Goal: Transaction & Acquisition: Purchase product/service

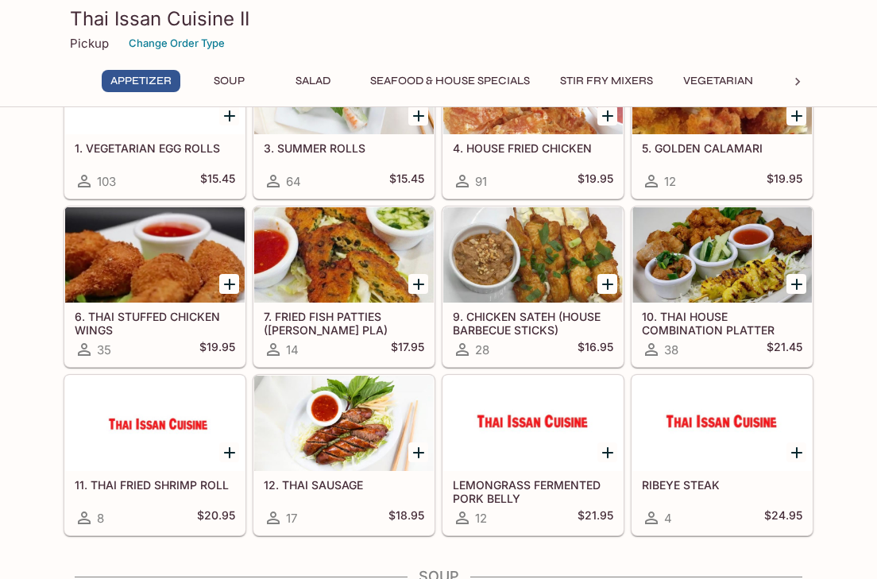
scroll to position [129, 0]
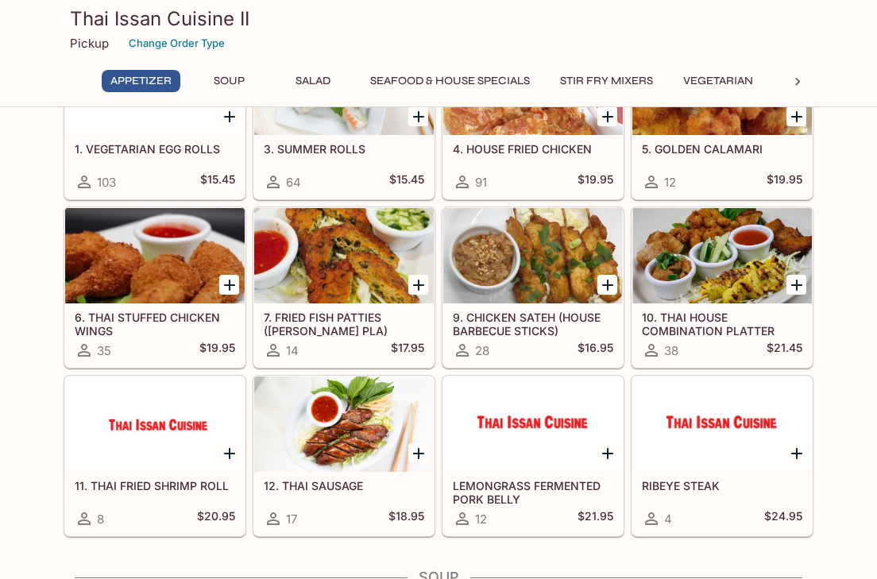
click at [319, 79] on button "Salad" at bounding box center [313, 81] width 72 height 22
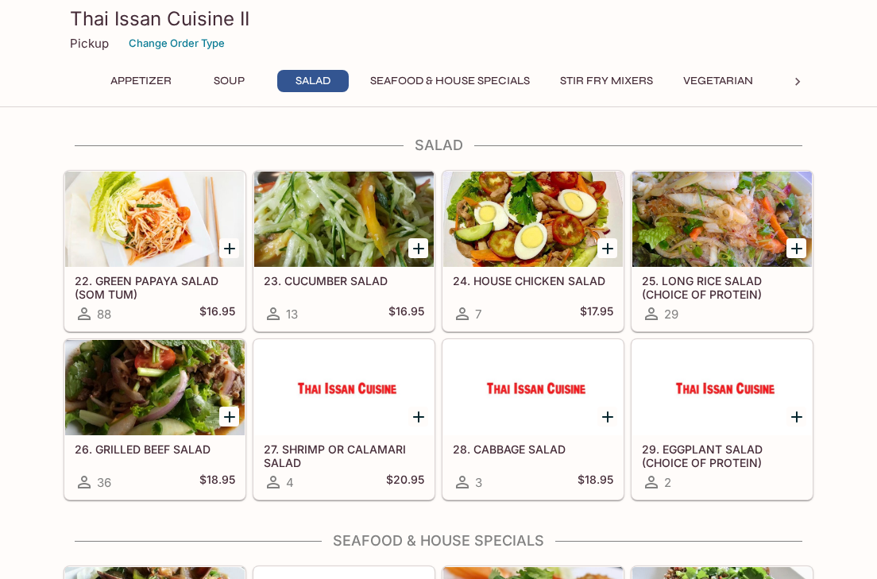
scroll to position [790, 0]
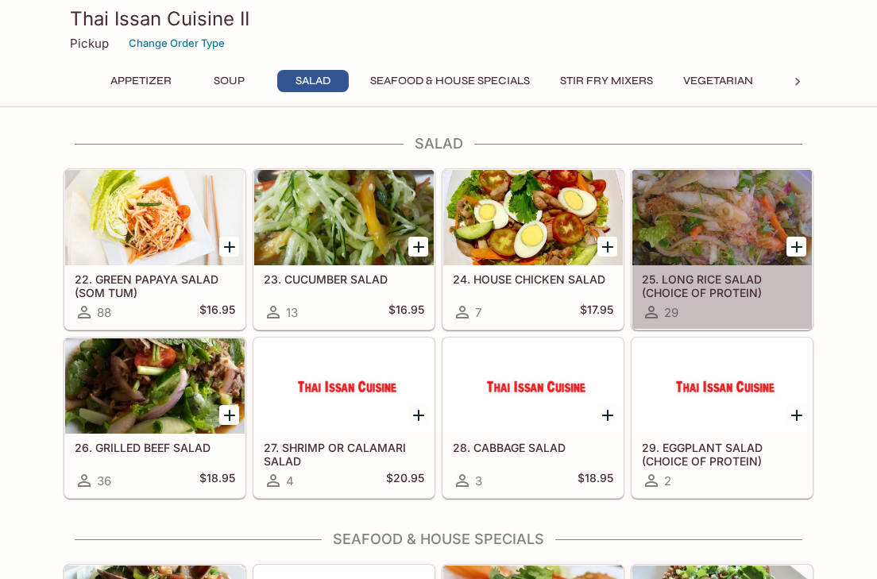
click at [719, 289] on h5 "25. LONG RICE SALAD (CHOICE OF PROTEIN)" at bounding box center [722, 286] width 161 height 26
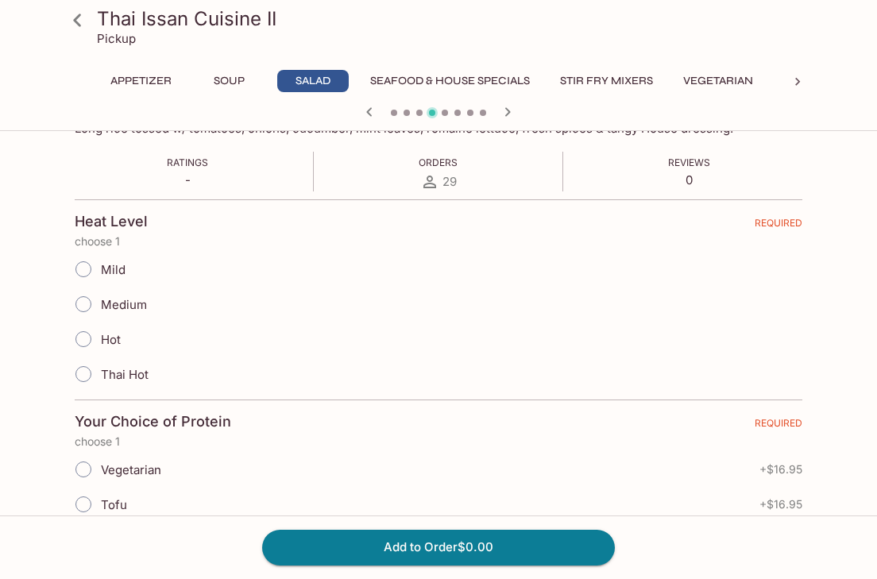
scroll to position [292, 0]
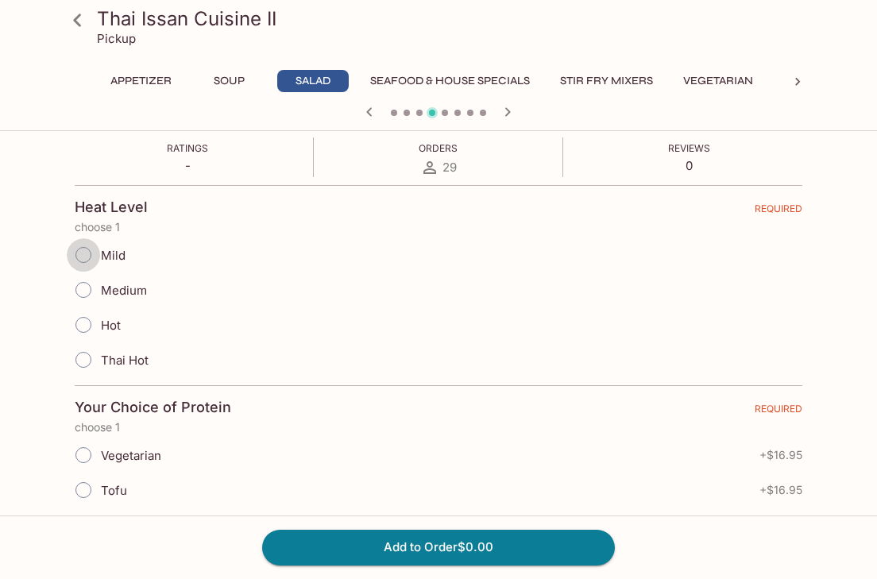
click at [82, 257] on input "Mild" at bounding box center [83, 254] width 33 height 33
radio input "true"
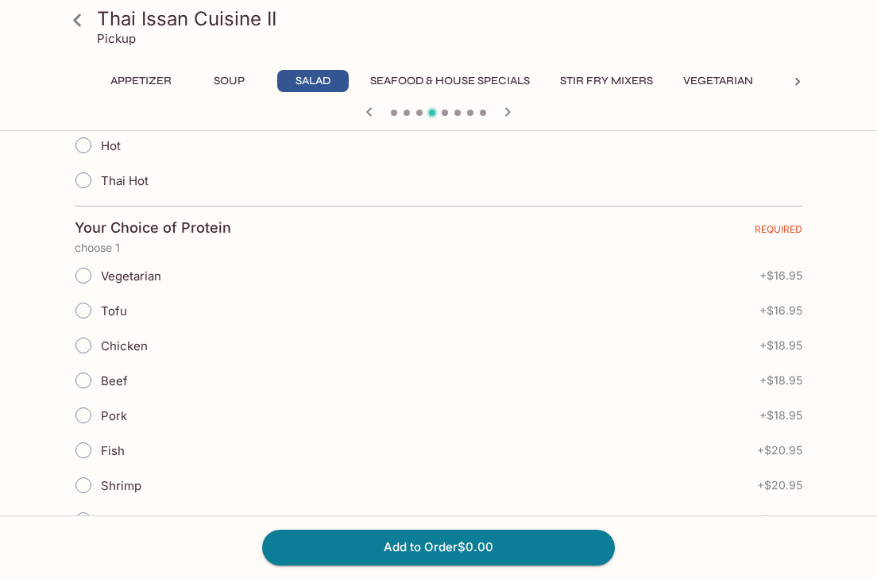
scroll to position [471, 0]
click at [85, 309] on input "Tofu" at bounding box center [83, 310] width 33 height 33
radio input "true"
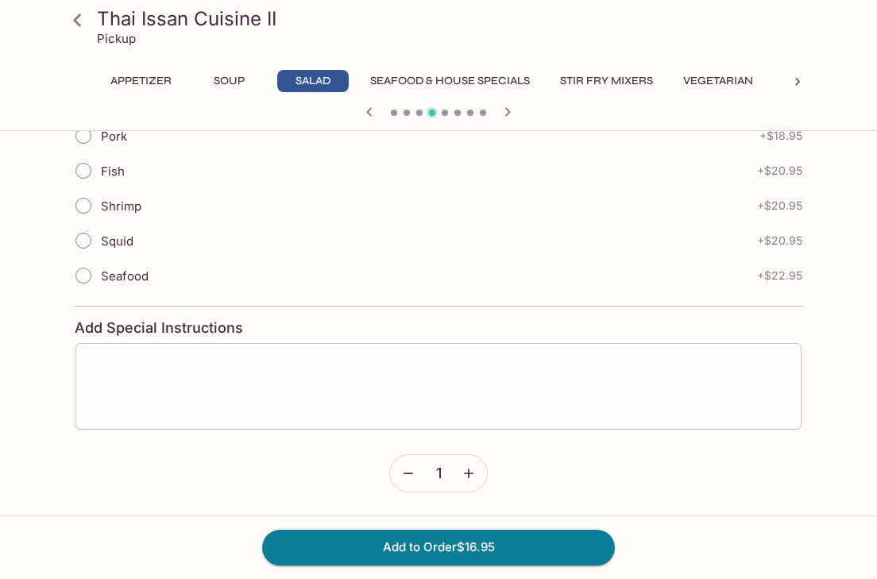
scroll to position [750, 0]
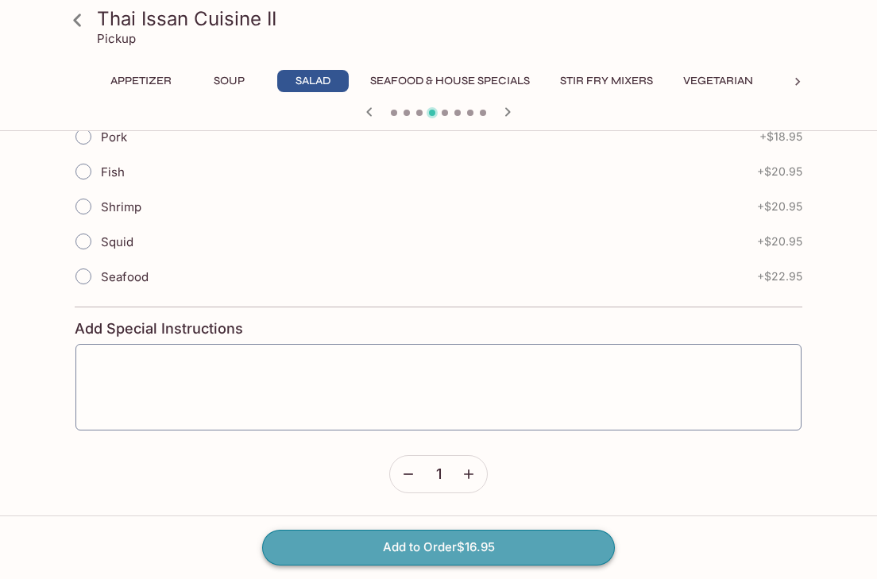
click at [414, 553] on button "Add to Order $16.95" at bounding box center [438, 547] width 353 height 35
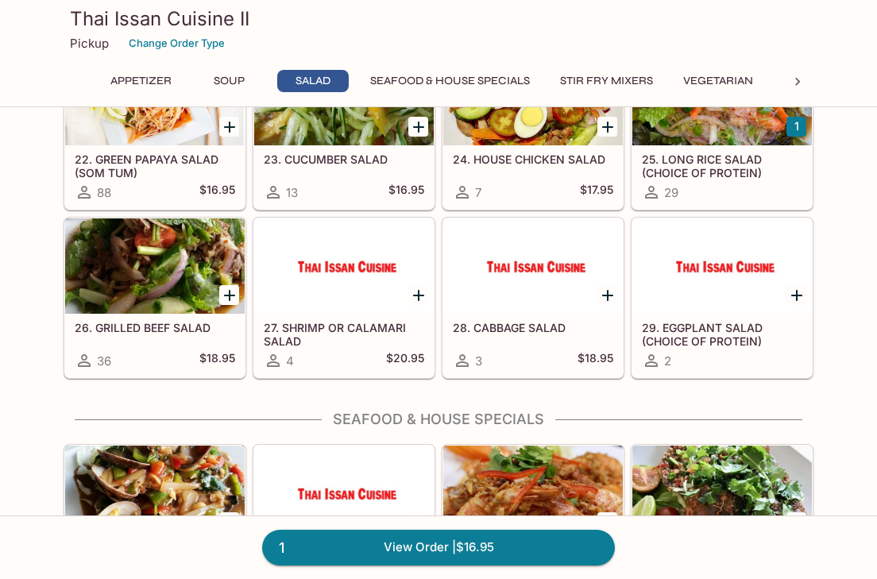
scroll to position [924, 0]
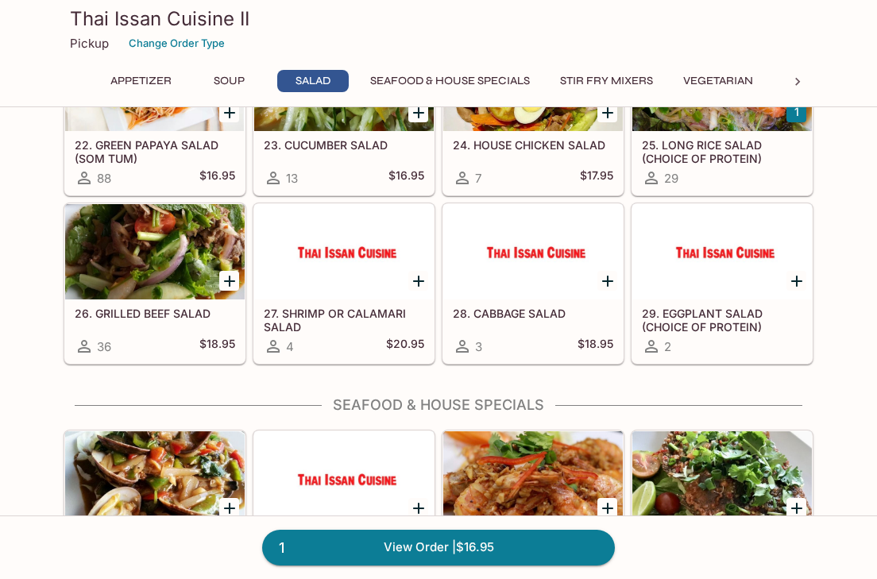
click at [627, 77] on button "Stir Fry Mixers" at bounding box center [607, 81] width 110 height 22
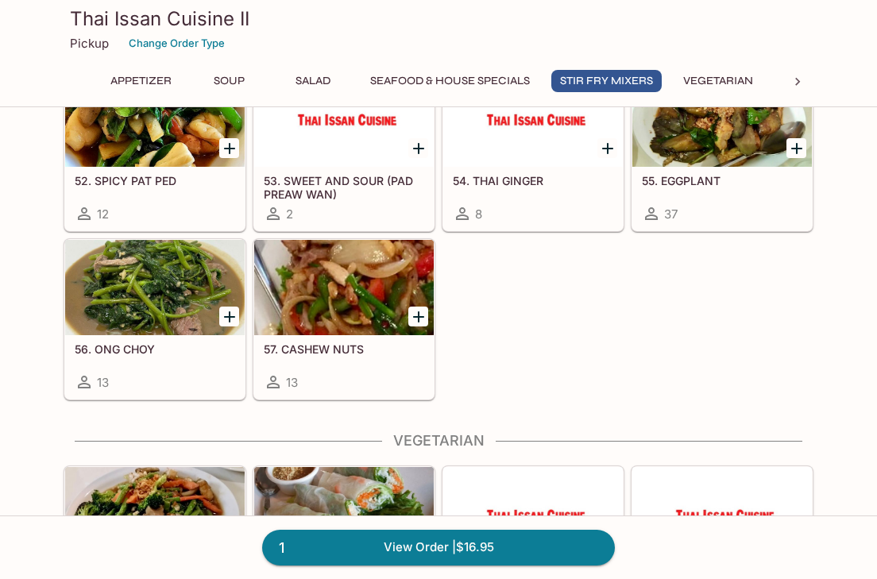
scroll to position [2017, 0]
click at [324, 288] on div at bounding box center [344, 287] width 180 height 95
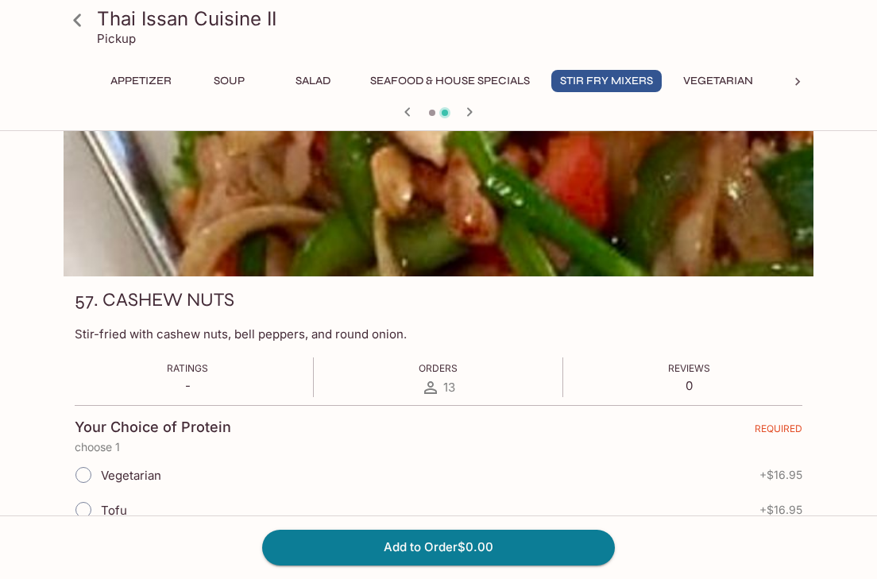
scroll to position [83, 0]
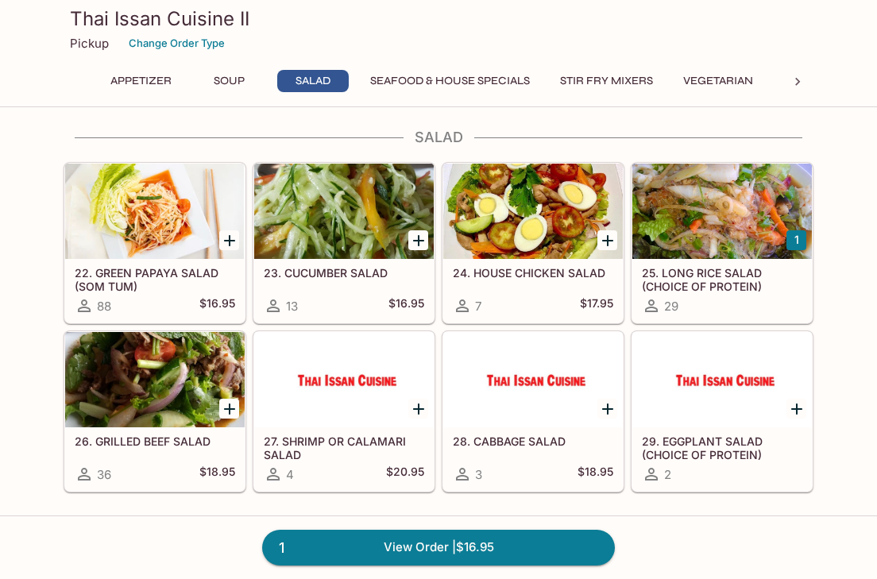
scroll to position [802, 0]
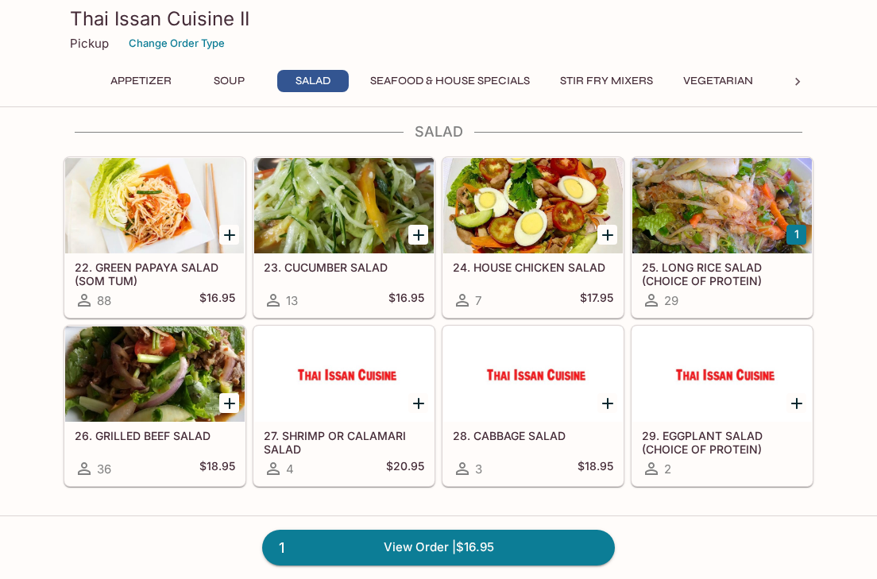
click at [625, 82] on button "Stir Fry Mixers" at bounding box center [607, 81] width 110 height 22
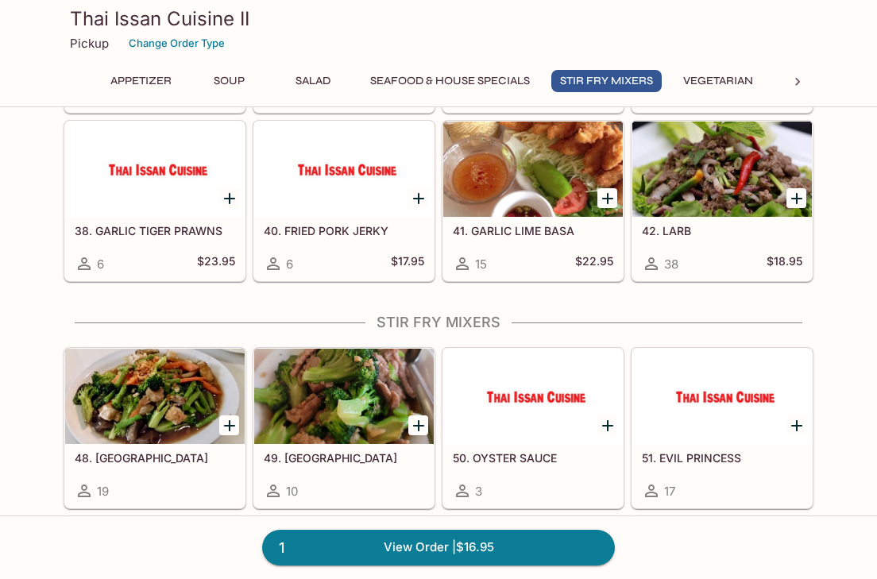
scroll to position [1750, 0]
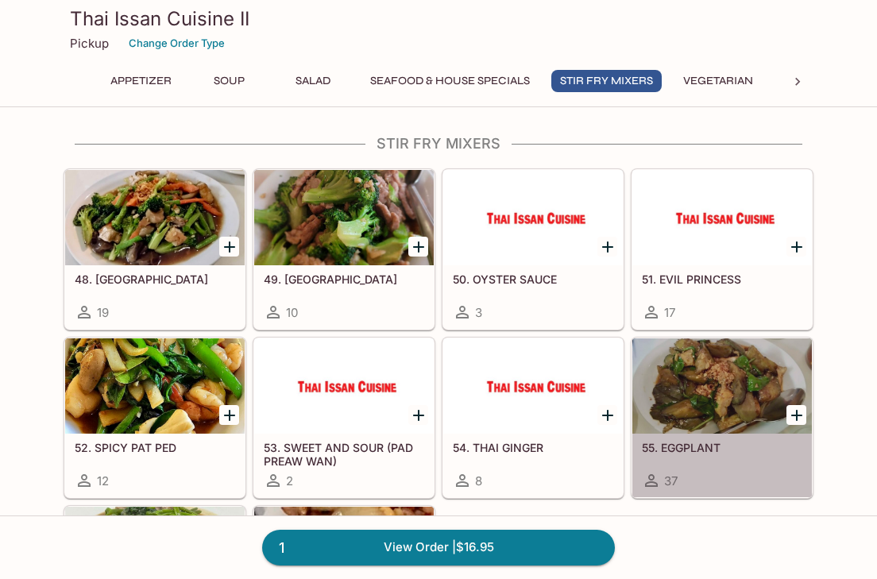
click at [732, 354] on div at bounding box center [723, 386] width 180 height 95
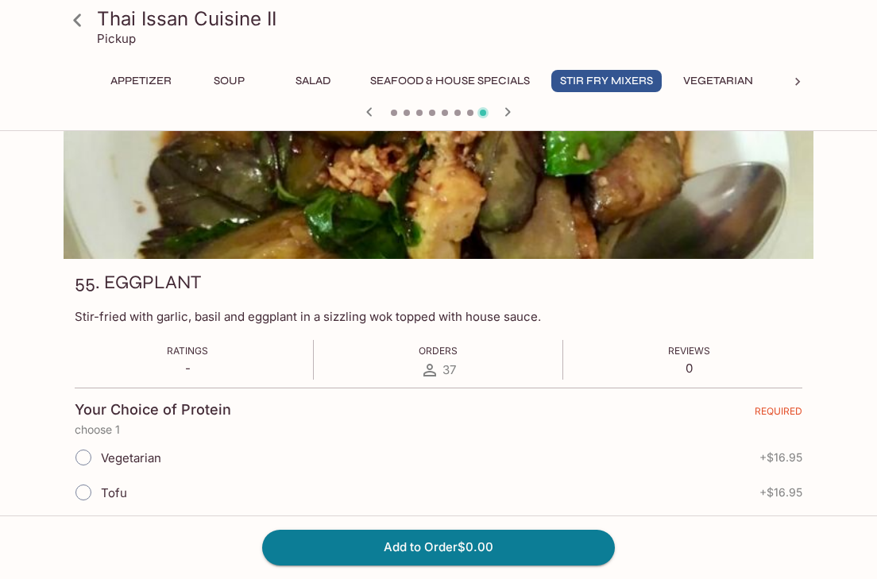
scroll to position [89, 0]
click at [367, 111] on icon "button" at bounding box center [369, 112] width 19 height 19
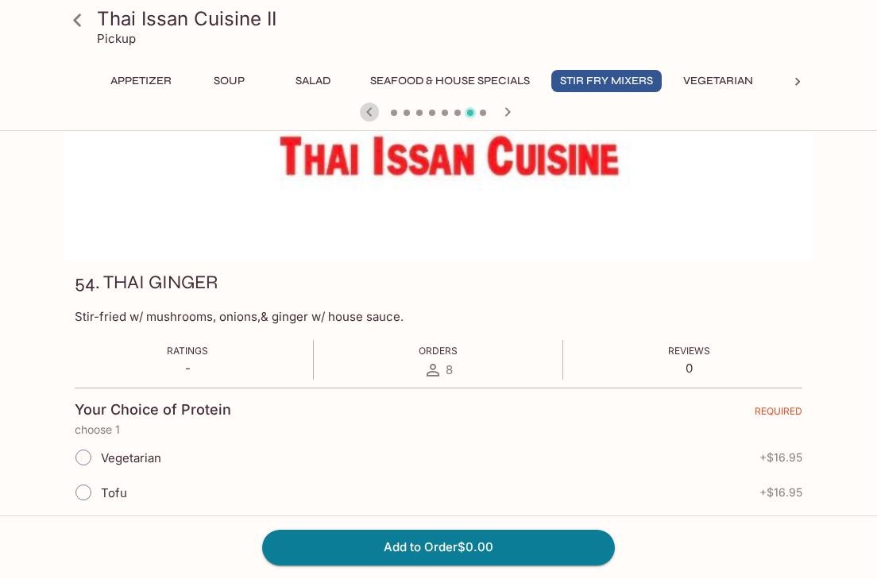
click at [367, 111] on icon "button" at bounding box center [369, 112] width 19 height 19
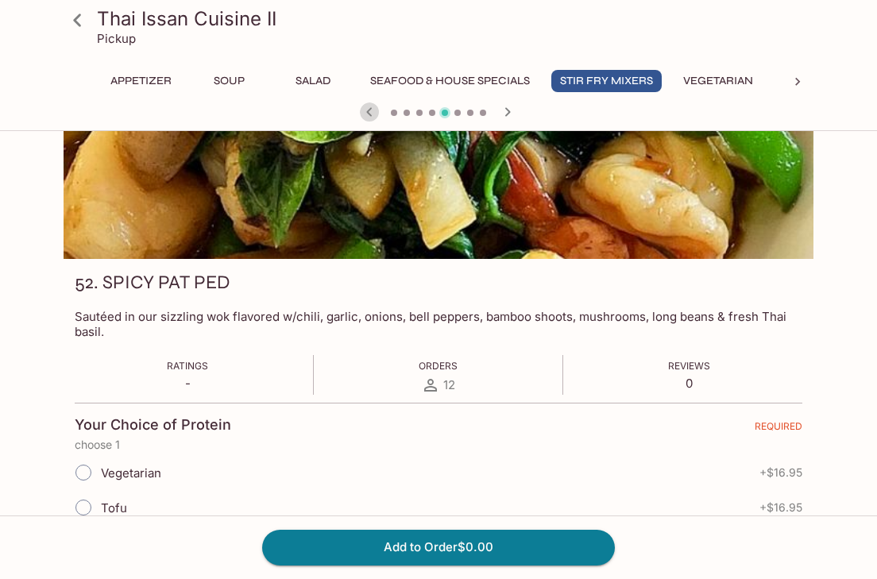
click at [367, 111] on icon "button" at bounding box center [369, 112] width 19 height 19
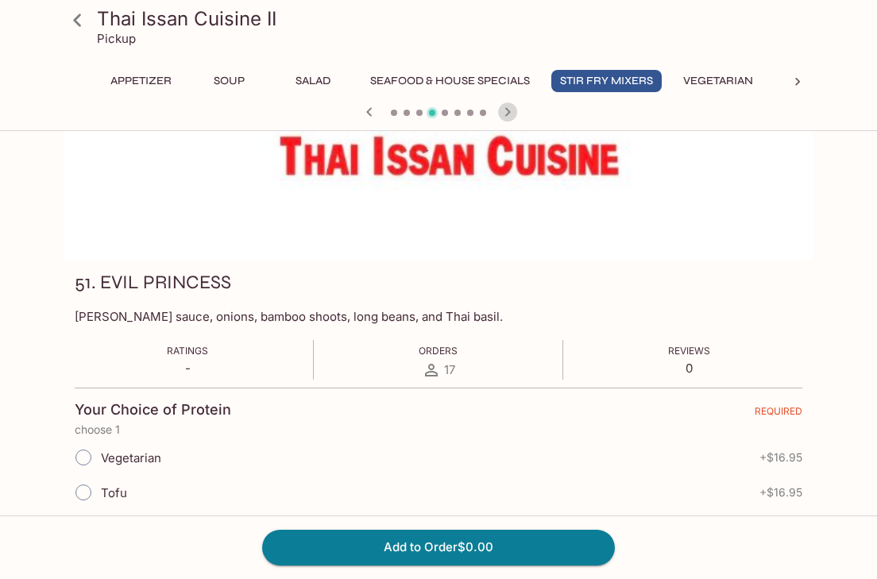
click at [504, 110] on icon "button" at bounding box center [507, 112] width 19 height 19
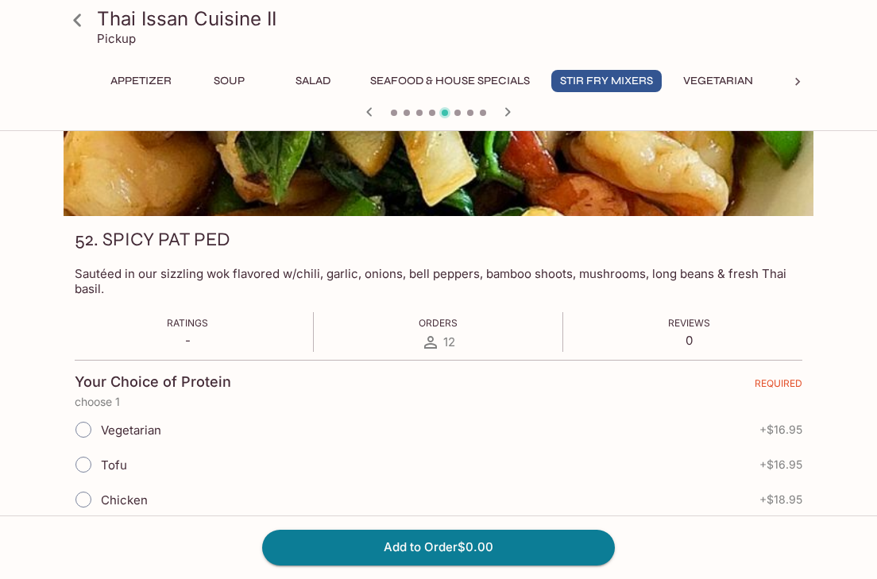
scroll to position [132, 0]
click at [368, 114] on icon "button" at bounding box center [369, 112] width 19 height 19
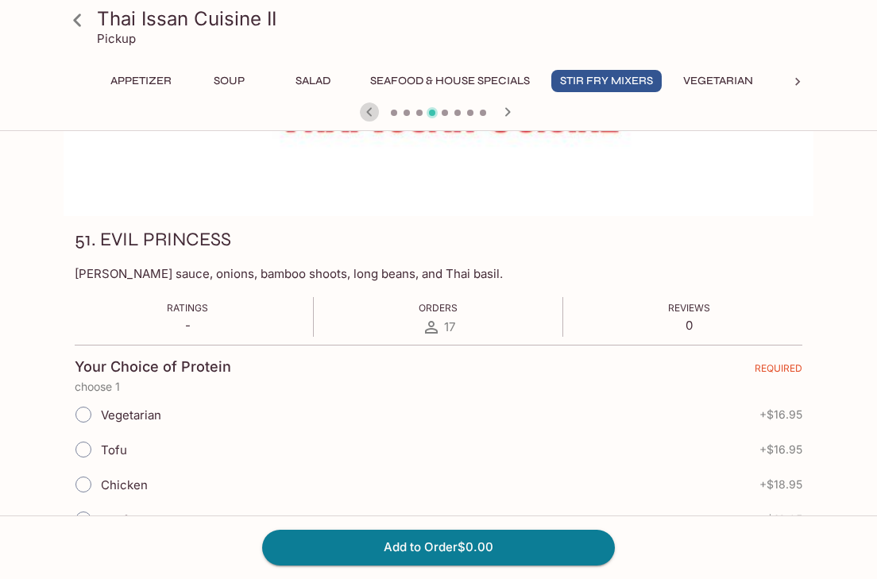
click at [368, 114] on icon "button" at bounding box center [369, 112] width 19 height 19
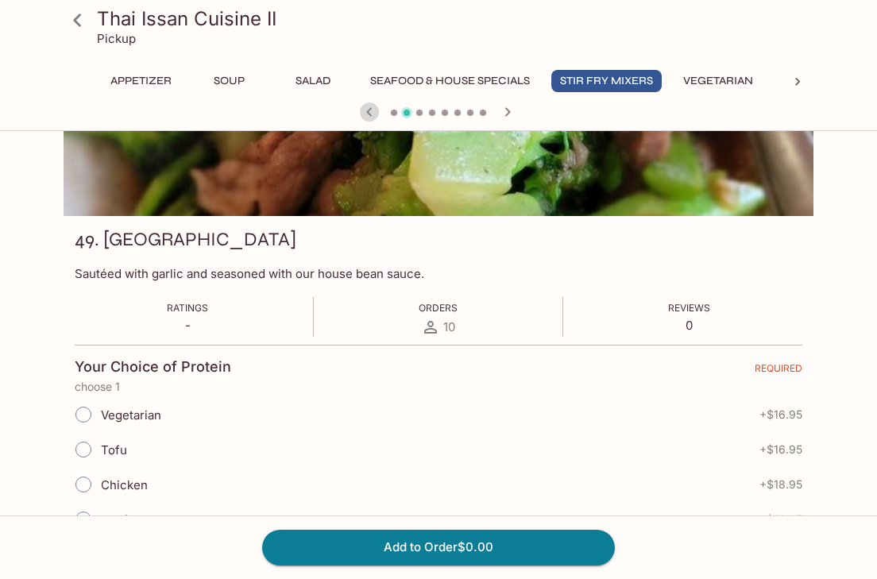
click at [368, 114] on icon "button" at bounding box center [369, 112] width 19 height 19
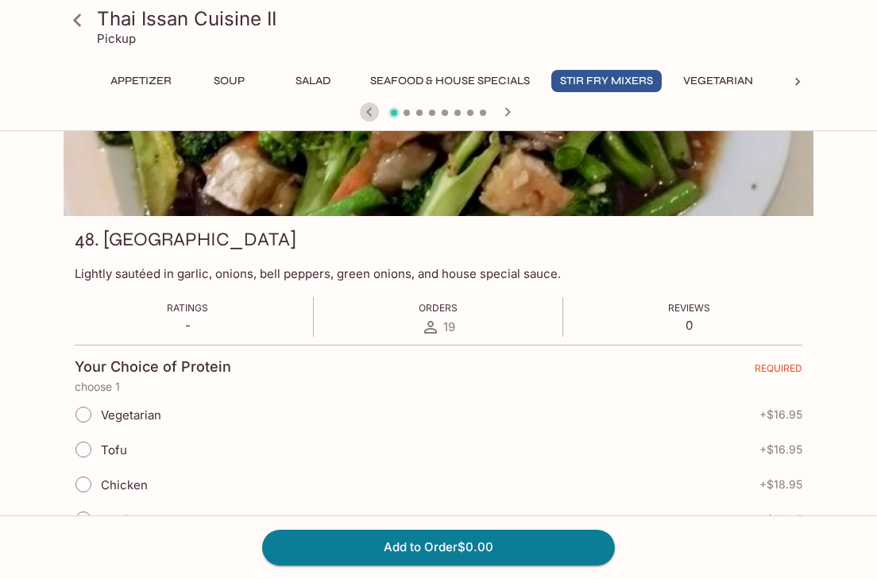
click at [368, 114] on icon "button" at bounding box center [369, 112] width 19 height 19
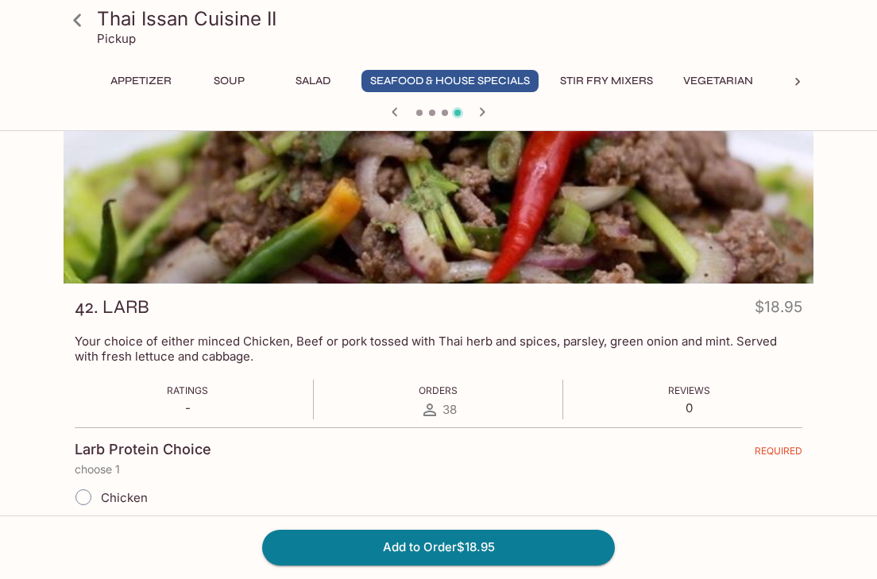
scroll to position [53, 0]
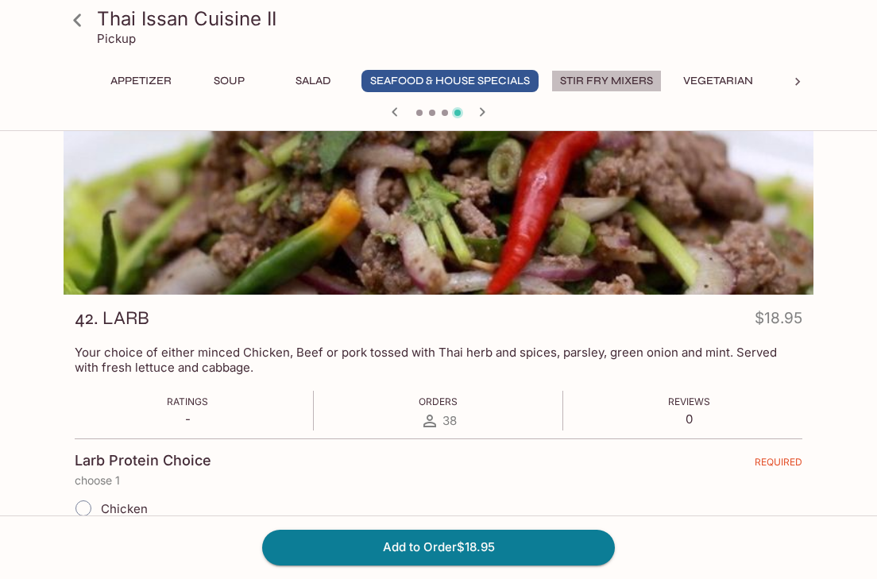
click at [649, 78] on button "Stir Fry Mixers" at bounding box center [607, 81] width 110 height 22
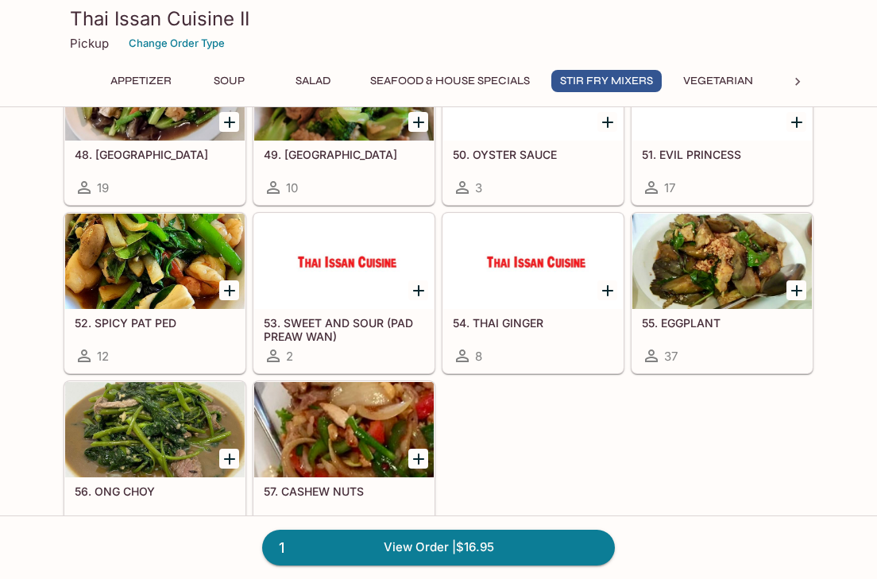
scroll to position [1876, 0]
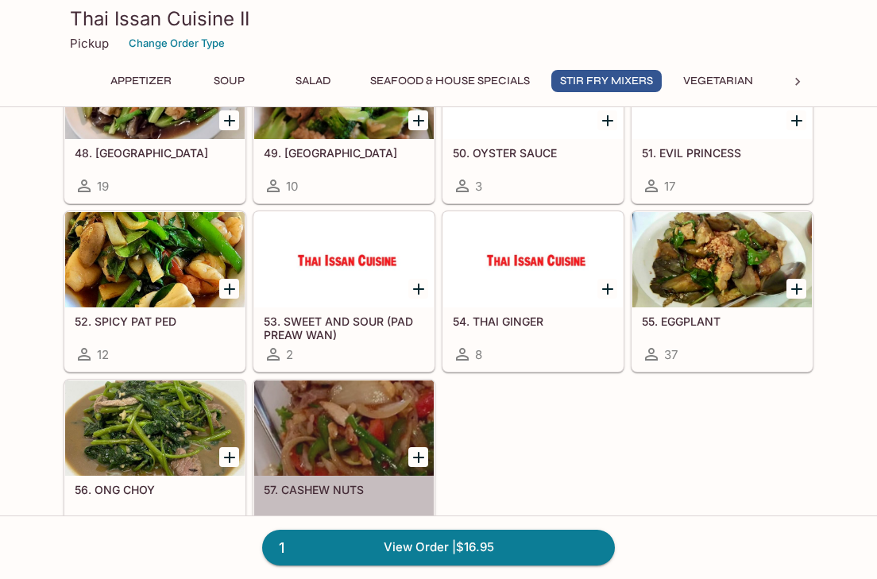
click at [381, 402] on div at bounding box center [344, 428] width 180 height 95
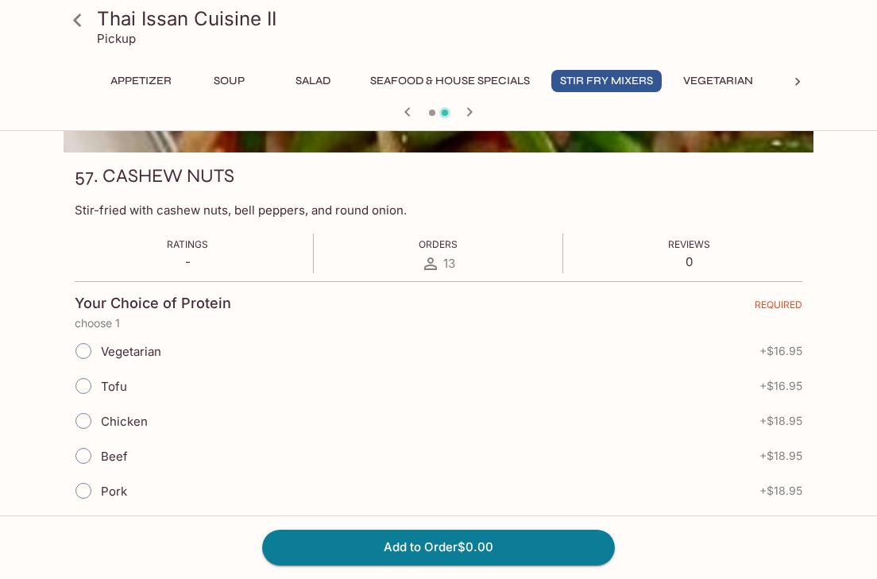
scroll to position [196, 0]
click at [87, 385] on input "Tofu" at bounding box center [83, 385] width 33 height 33
radio input "true"
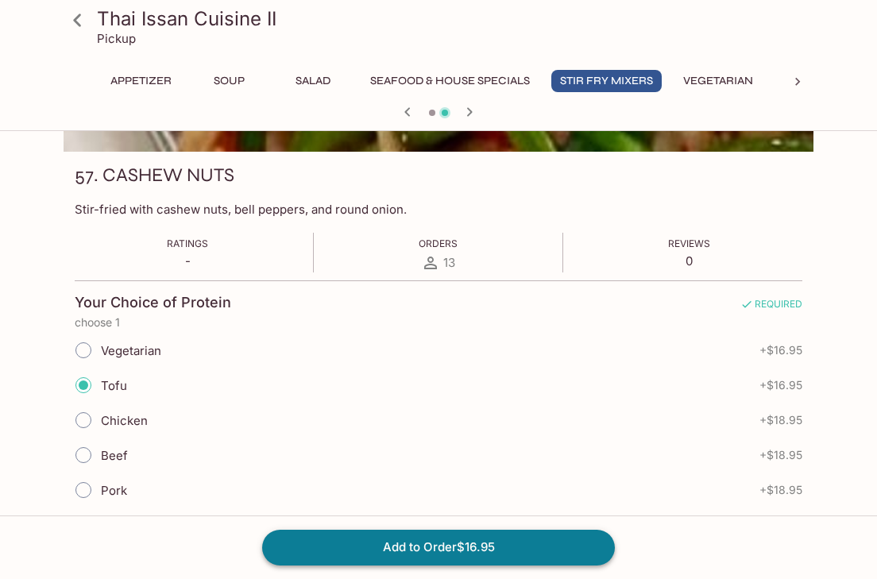
click at [520, 552] on button "Add to Order $16.95" at bounding box center [438, 547] width 353 height 35
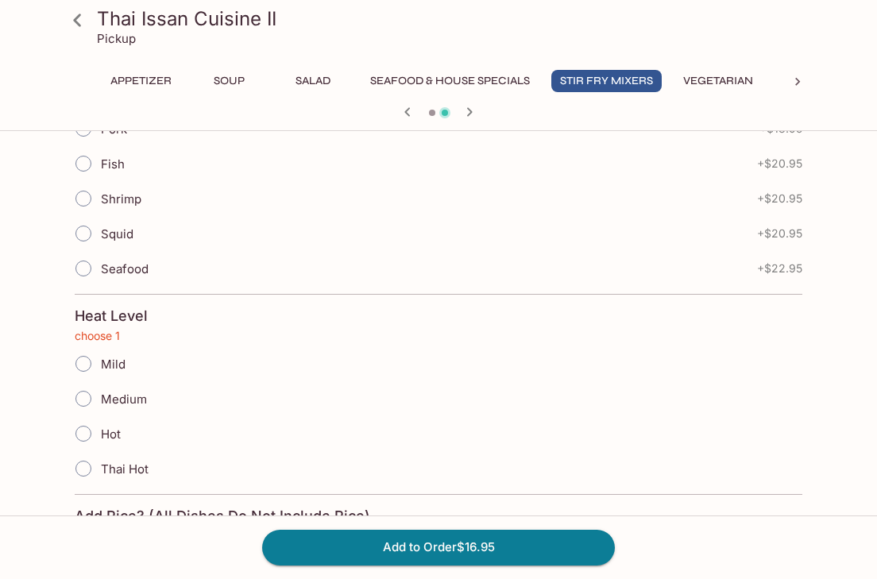
scroll to position [595, 0]
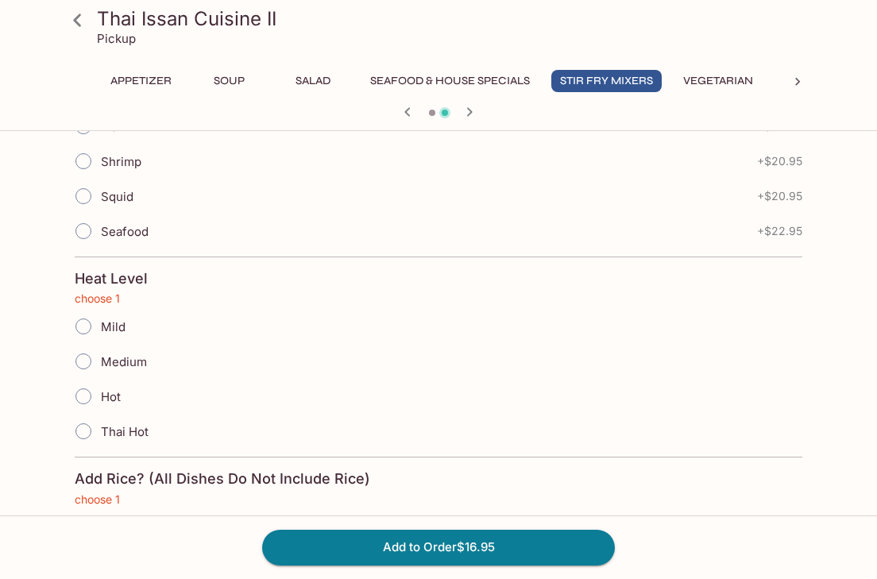
click at [87, 327] on input "Mild" at bounding box center [83, 326] width 33 height 33
radio input "true"
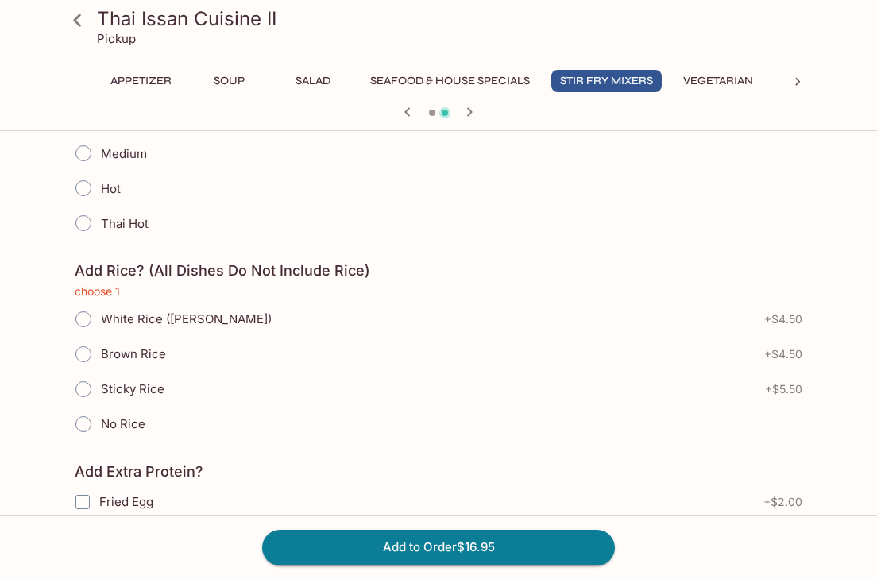
scroll to position [808, 0]
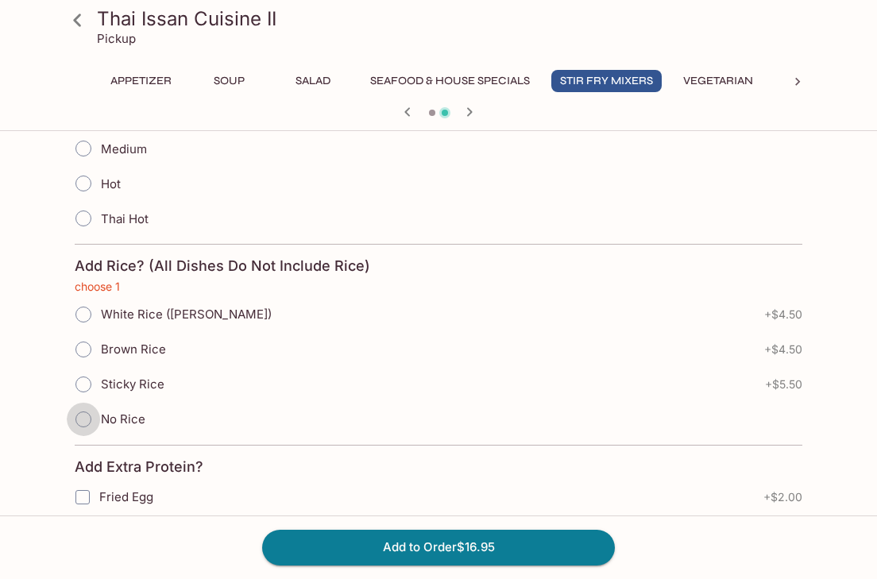
click at [83, 420] on input "No Rice" at bounding box center [83, 419] width 33 height 33
radio input "true"
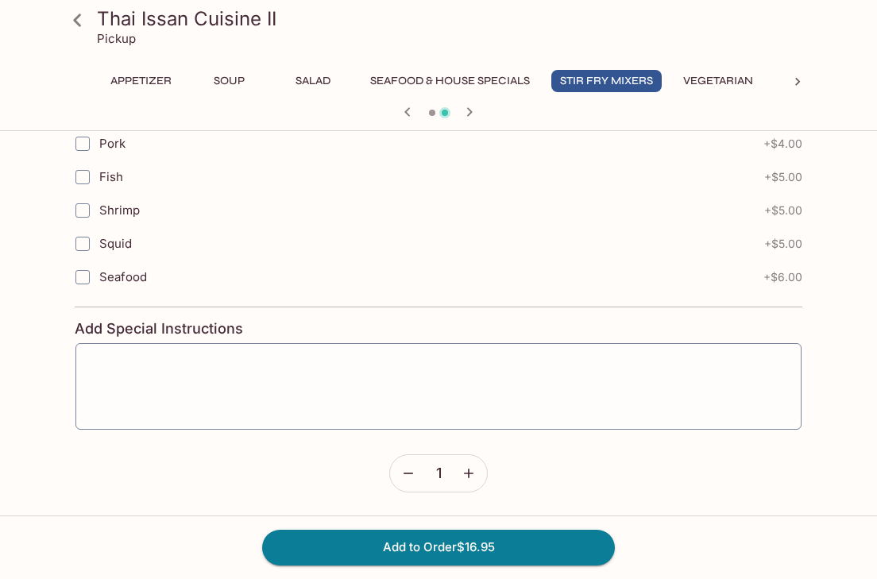
scroll to position [1329, 0]
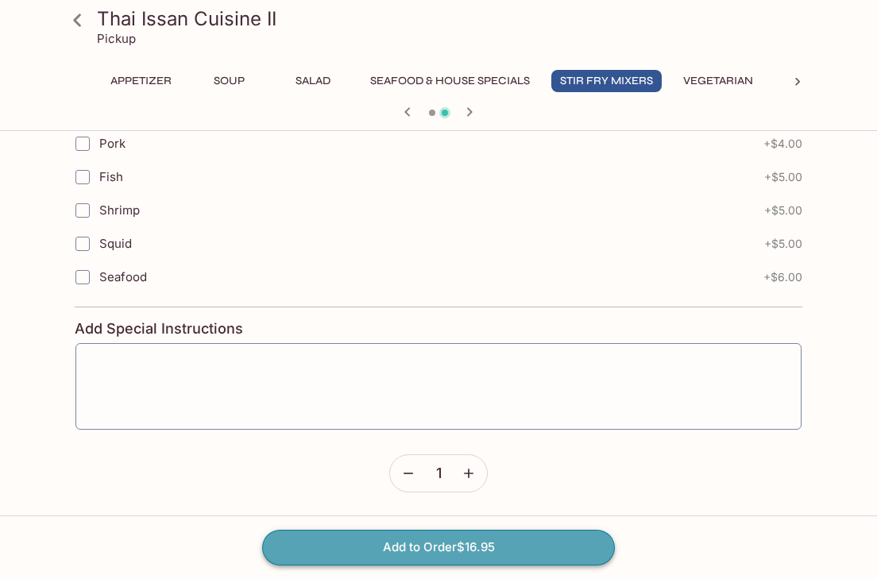
click at [440, 546] on button "Add to Order $16.95" at bounding box center [438, 547] width 353 height 35
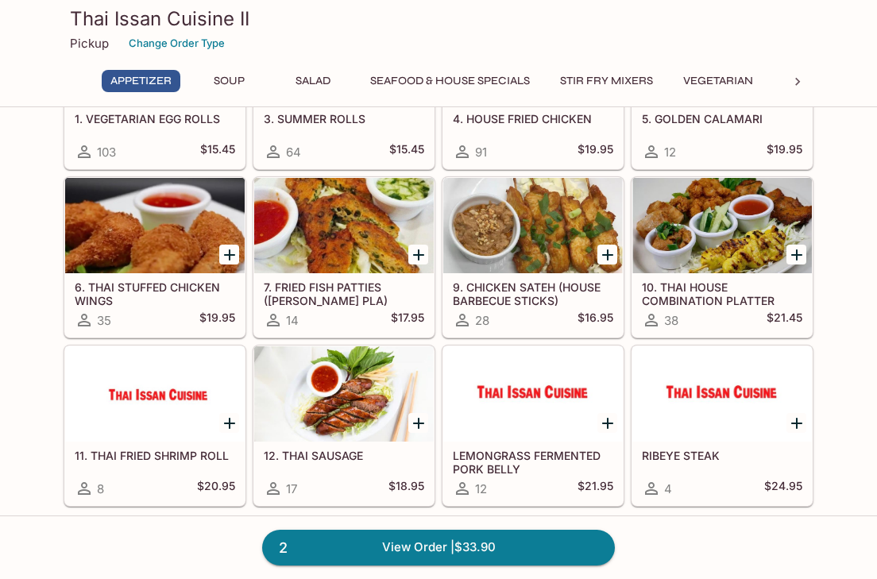
scroll to position [159, 0]
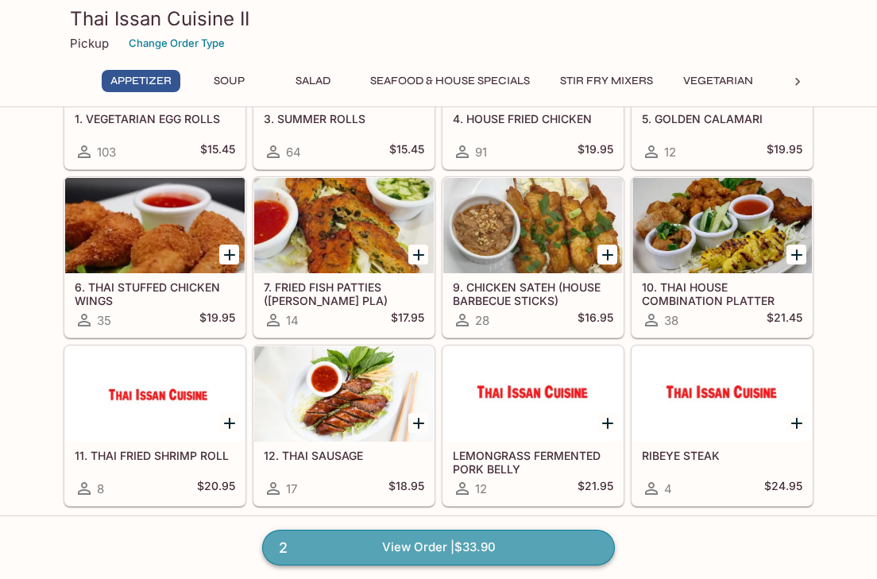
click at [368, 547] on link "2 View Order | $33.90" at bounding box center [438, 547] width 353 height 35
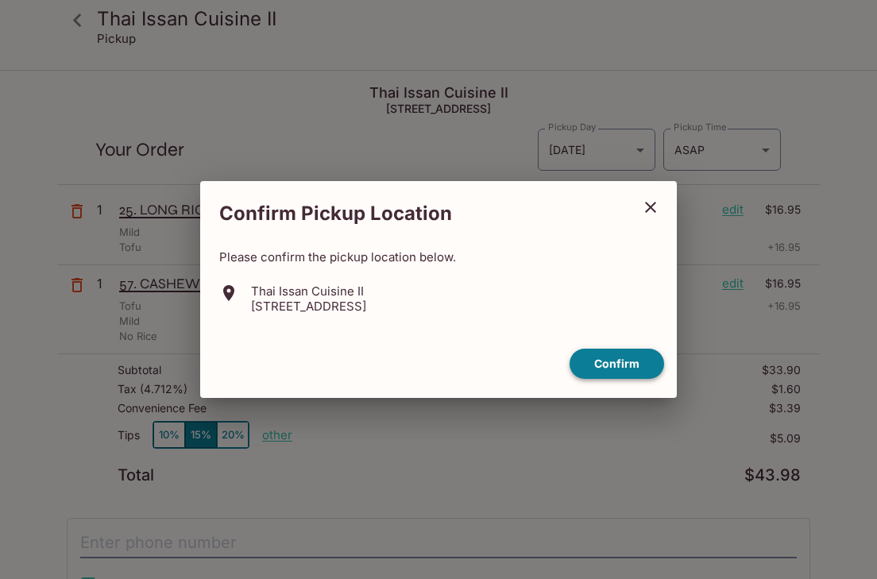
click at [614, 367] on button "Confirm" at bounding box center [617, 364] width 95 height 31
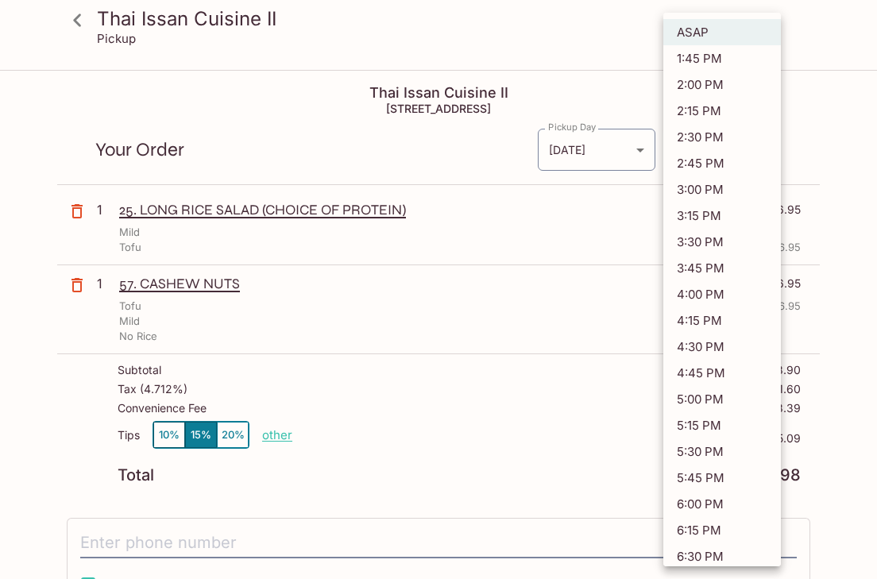
click at [766, 153] on body "Thai Issan Cuisine II Pickup Thai Issan Cuisine II [STREET_ADDRESS] Your Order …" at bounding box center [438, 361] width 877 height 579
click at [761, 112] on li "2:15 PM" at bounding box center [723, 111] width 118 height 26
type input "[DATE]T00:15:51.000000Z"
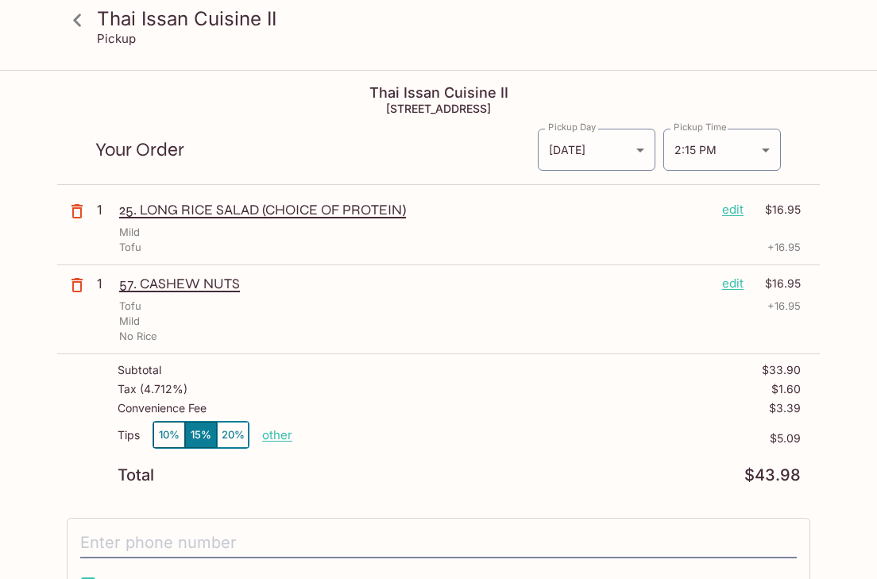
click at [281, 437] on p "other" at bounding box center [277, 435] width 30 height 15
type input "0.00"
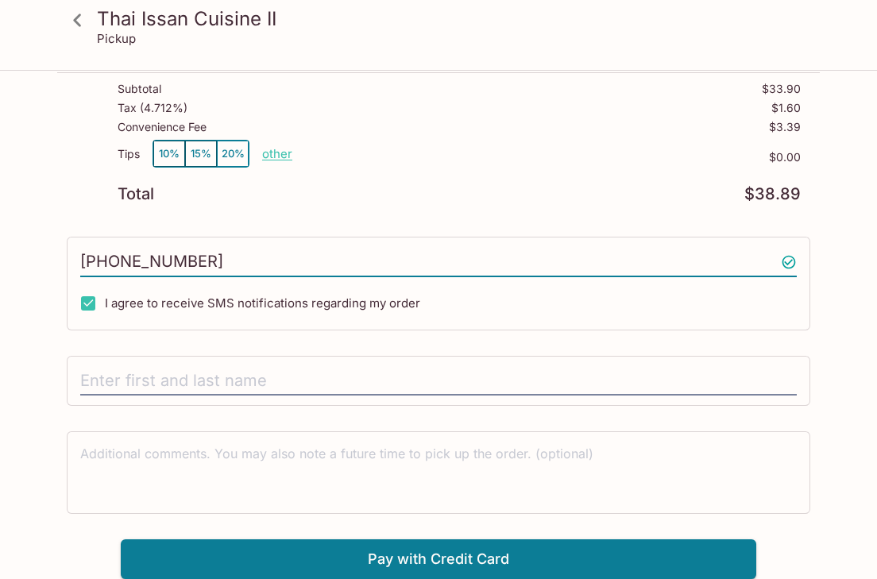
scroll to position [281, 0]
type input "[PHONE_NUMBER]"
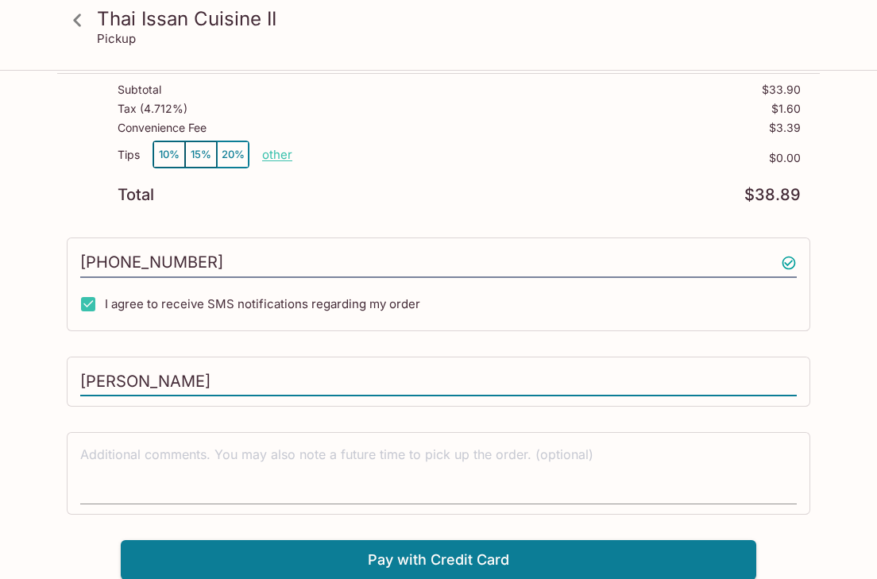
type input "[PERSON_NAME]"
click at [320, 480] on textarea at bounding box center [438, 473] width 717 height 55
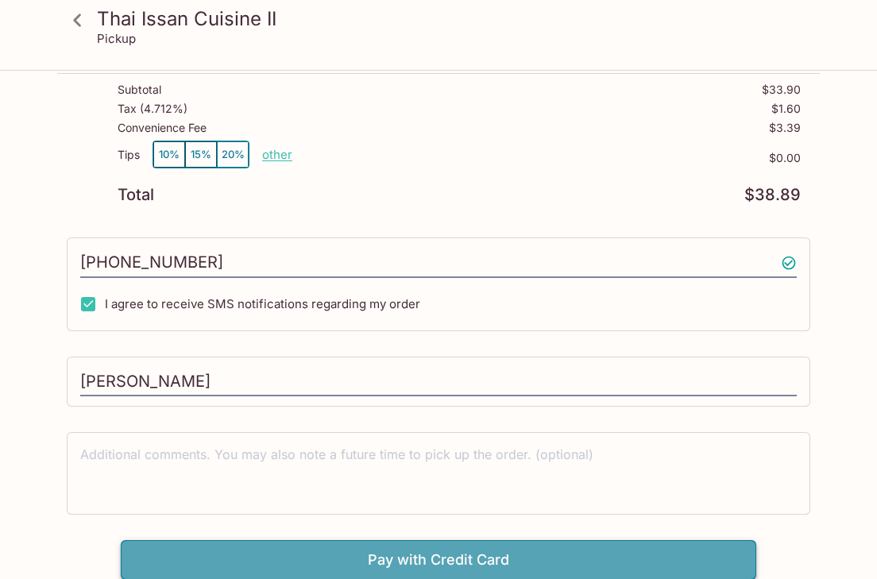
click at [395, 563] on button "Pay with Credit Card" at bounding box center [439, 560] width 636 height 40
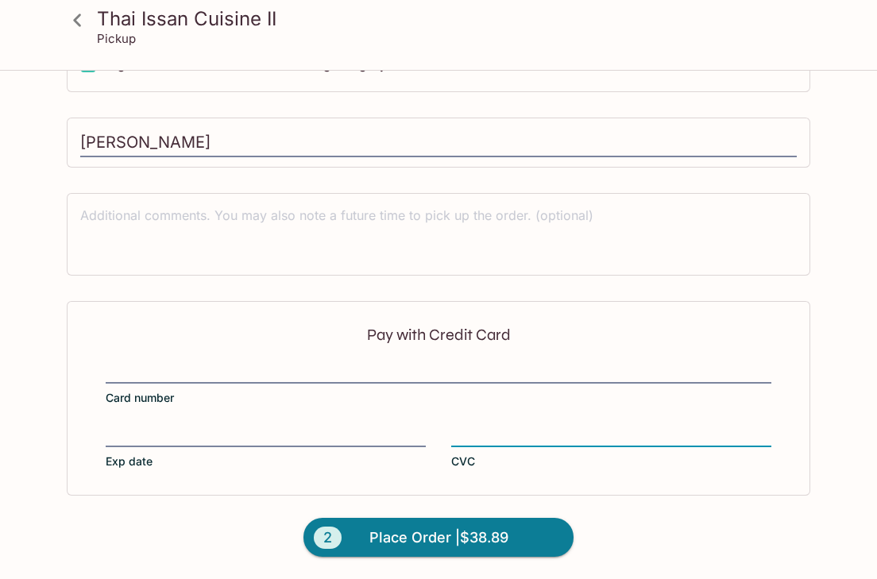
scroll to position [519, 0]
click at [409, 535] on span "Place Order | $38.89" at bounding box center [439, 538] width 139 height 25
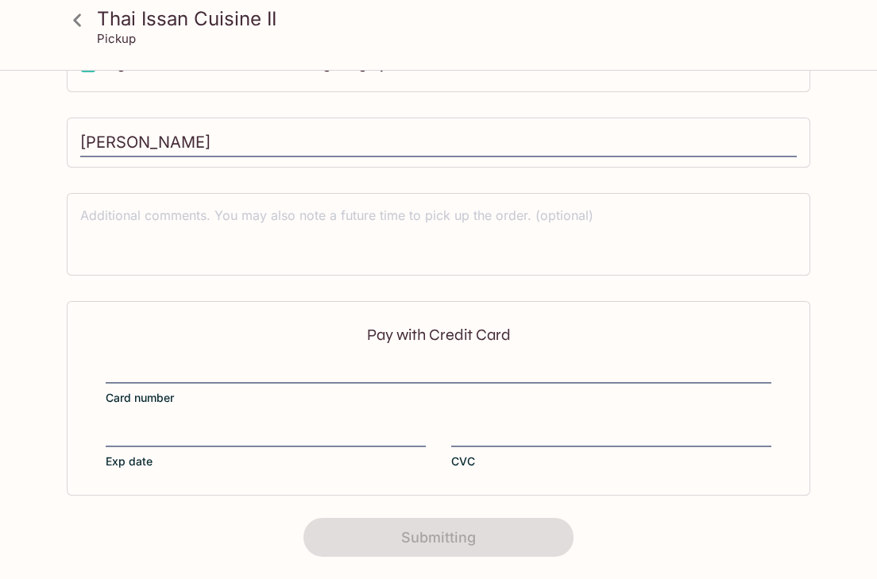
scroll to position [343, 0]
